Goal: Transaction & Acquisition: Purchase product/service

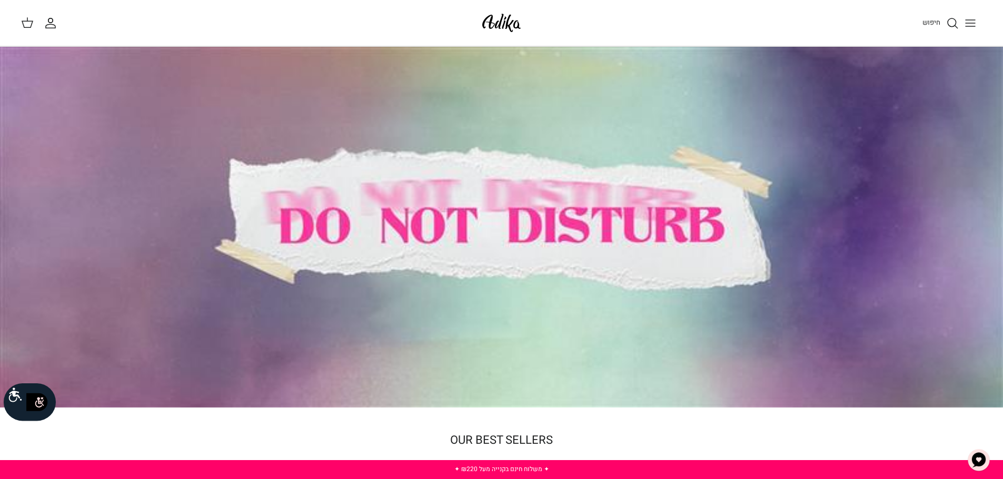
click at [968, 20] on line "Toggle menu" at bounding box center [969, 20] width 9 height 0
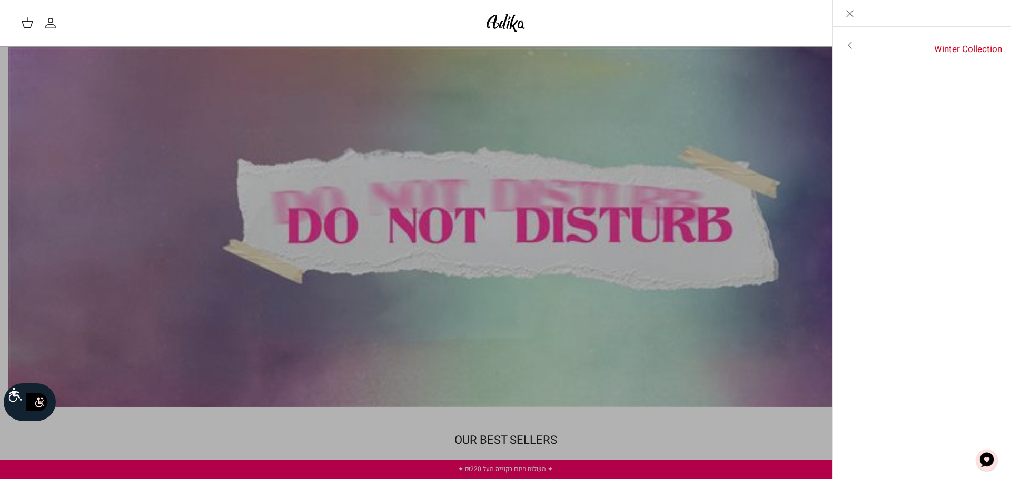
click at [847, 13] on icon "Close" at bounding box center [849, 13] width 13 height 13
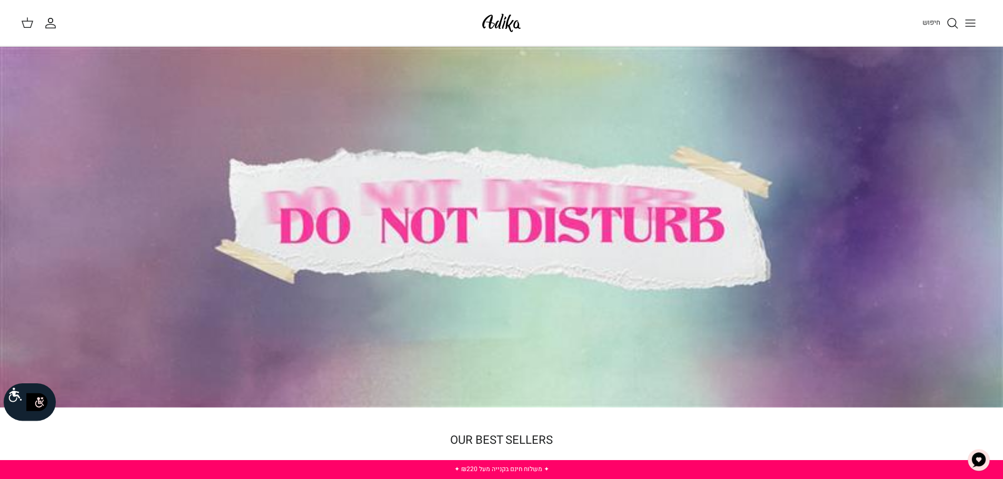
click at [967, 22] on icon "Toggle menu" at bounding box center [970, 23] width 13 height 13
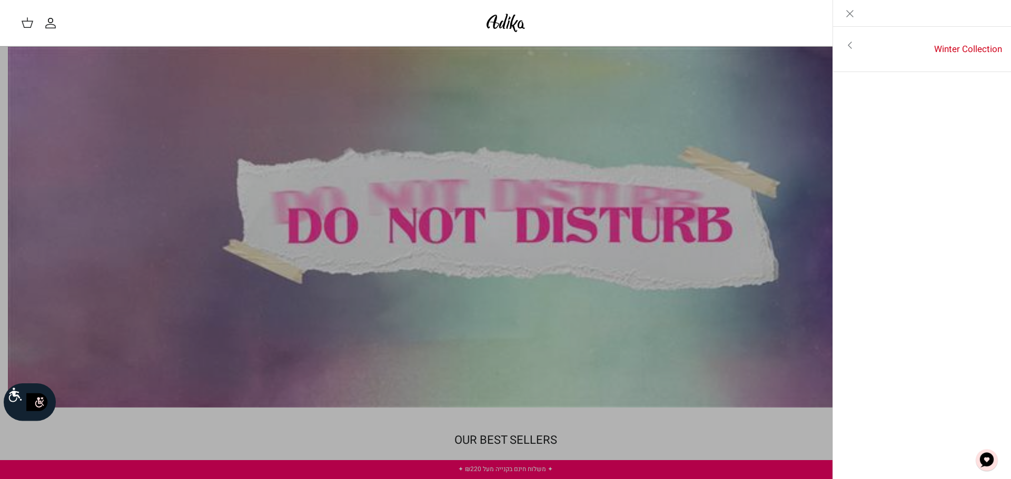
click at [849, 12] on icon "Close" at bounding box center [849, 13] width 13 height 13
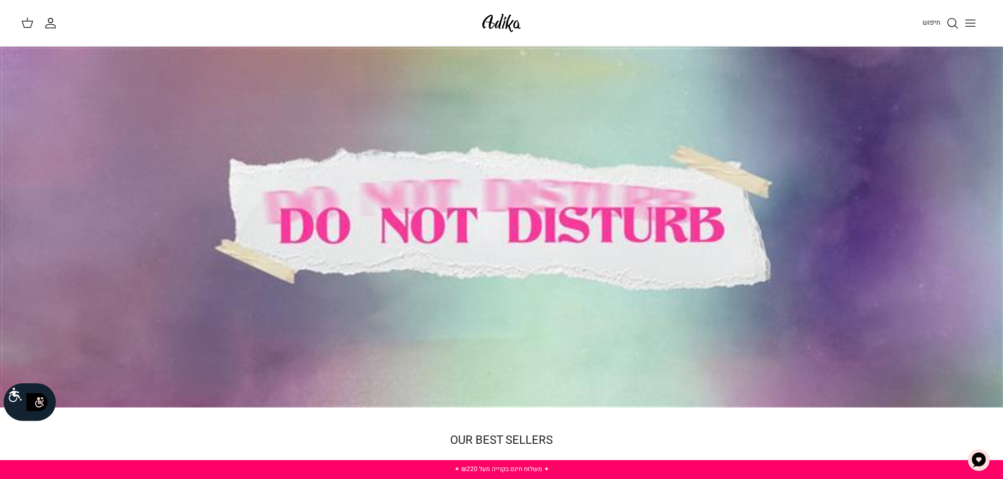
click at [942, 23] on link "חיפוש" at bounding box center [940, 23] width 36 height 13
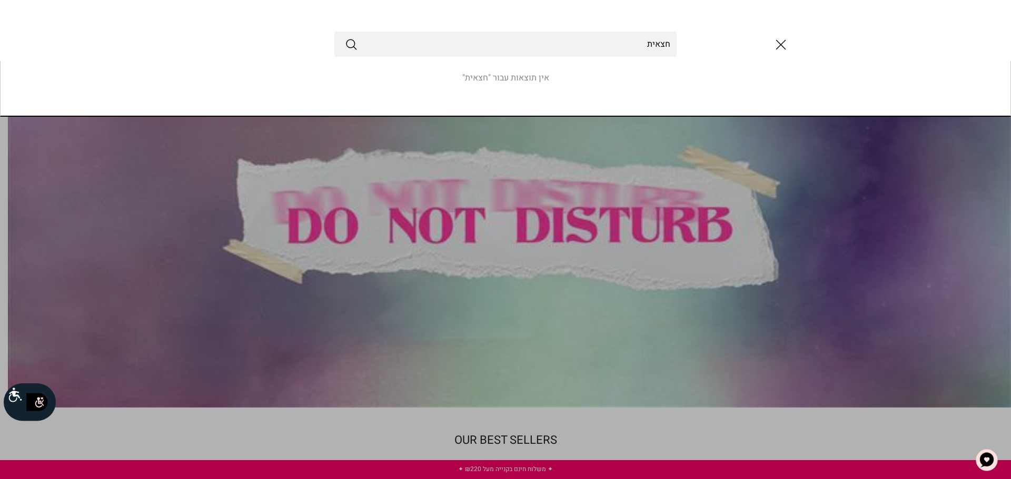
type input "חצאית"
click at [345, 37] on button "Submit" at bounding box center [351, 44] width 13 height 14
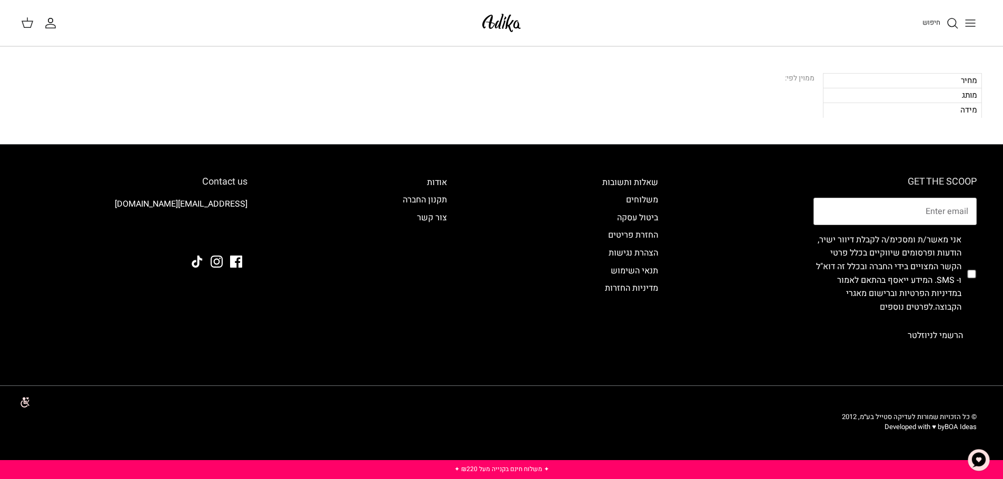
click at [941, 26] on link "חיפוש" at bounding box center [940, 23] width 36 height 13
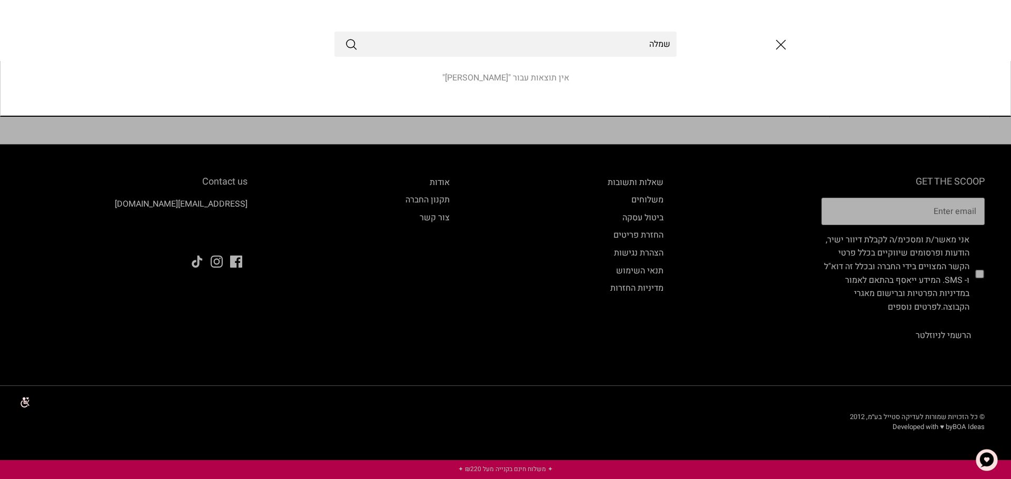
type input "שמלה"
click at [345, 37] on button "Submit" at bounding box center [351, 44] width 13 height 14
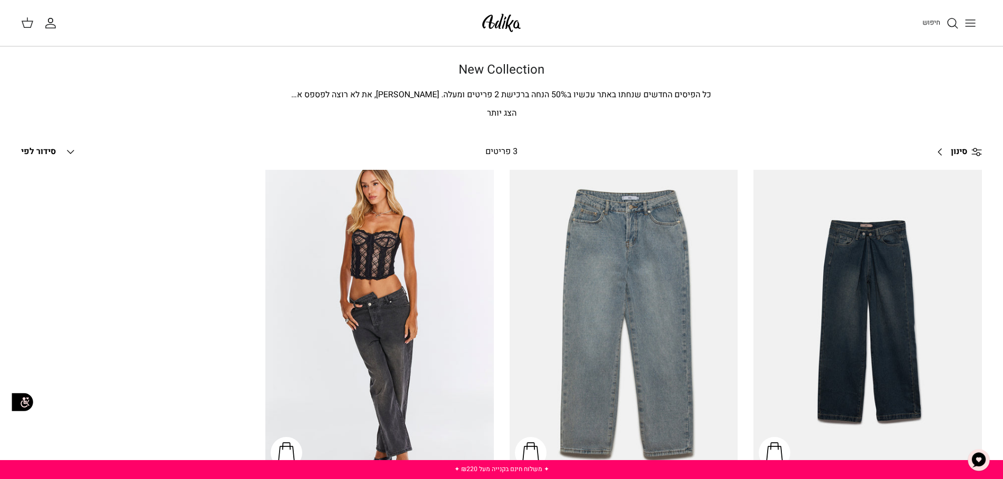
click at [969, 9] on div "חיפוש החשבון שלי חיפוש" at bounding box center [501, 23] width 1003 height 46
click at [970, 17] on icon "Toggle menu" at bounding box center [970, 23] width 13 height 13
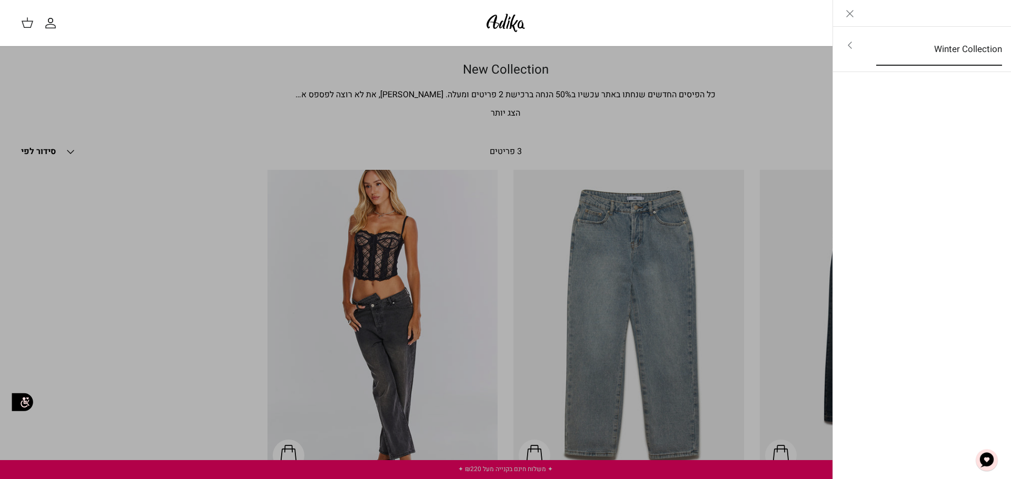
click at [937, 44] on link "Winter Collection" at bounding box center [938, 49] width 145 height 33
click at [913, 45] on link "לכל הפריטים" at bounding box center [922, 46] width 168 height 26
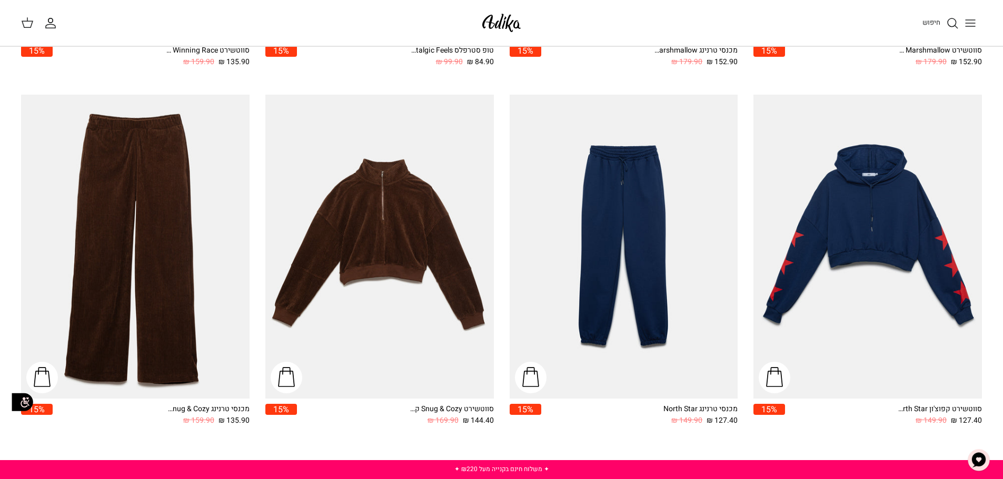
drag, startPoint x: 0, startPoint y: 0, endPoint x: 1004, endPoint y: 228, distance: 1029.7
click at [1002, 228] on html "שִׂים לֵב: בְּאֲתָר זֶה מֻפְעֶלֶת מַעֲרֶכֶת נָגִישׁ בִּקְלִיק הַמְּסַיַּעַת לִנ…" at bounding box center [501, 351] width 1003 height 2289
